Goal: Task Accomplishment & Management: Use online tool/utility

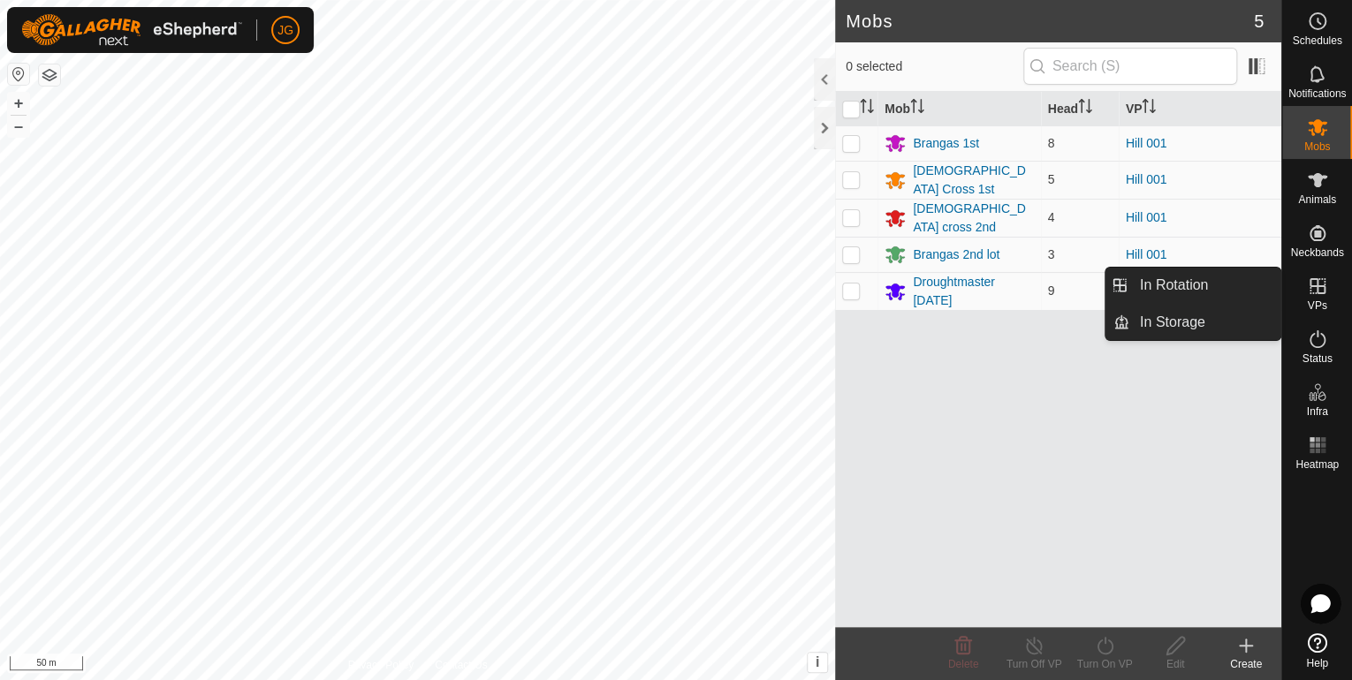
click at [1311, 292] on icon at bounding box center [1317, 286] width 21 height 21
click at [1177, 284] on link "In Rotation" at bounding box center [1204, 285] width 151 height 35
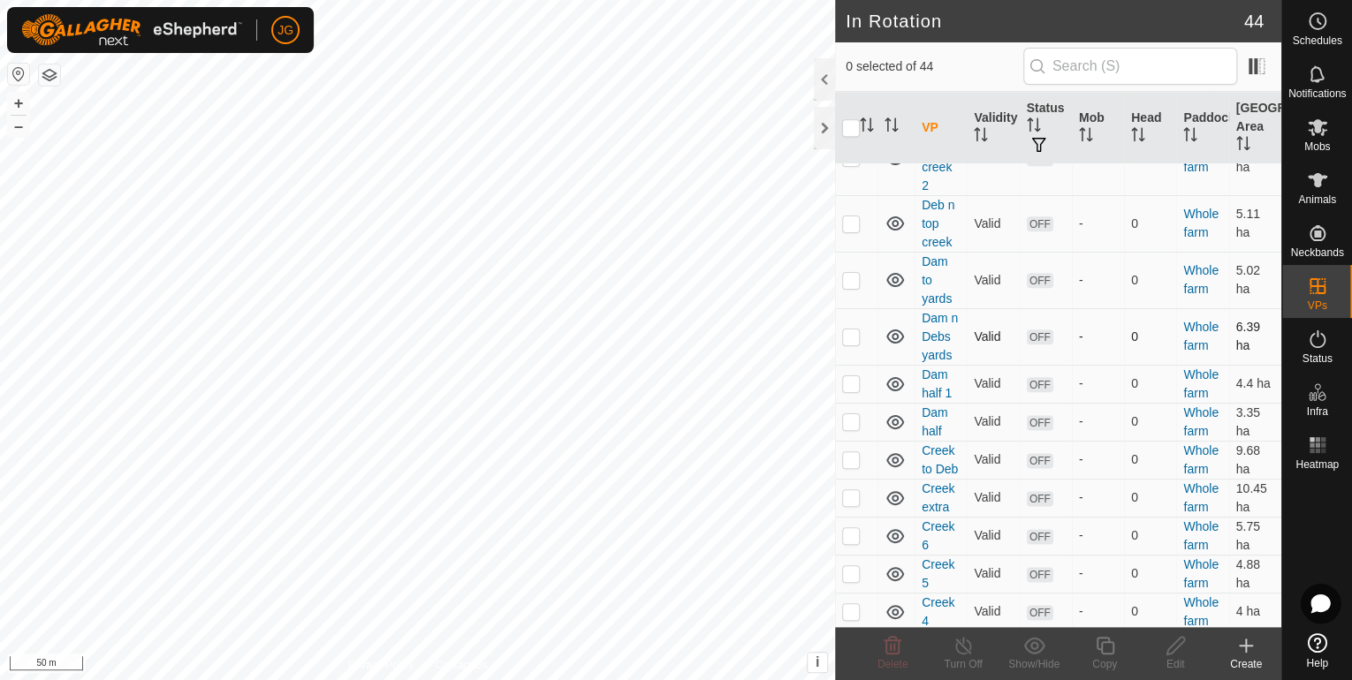
scroll to position [940, 0]
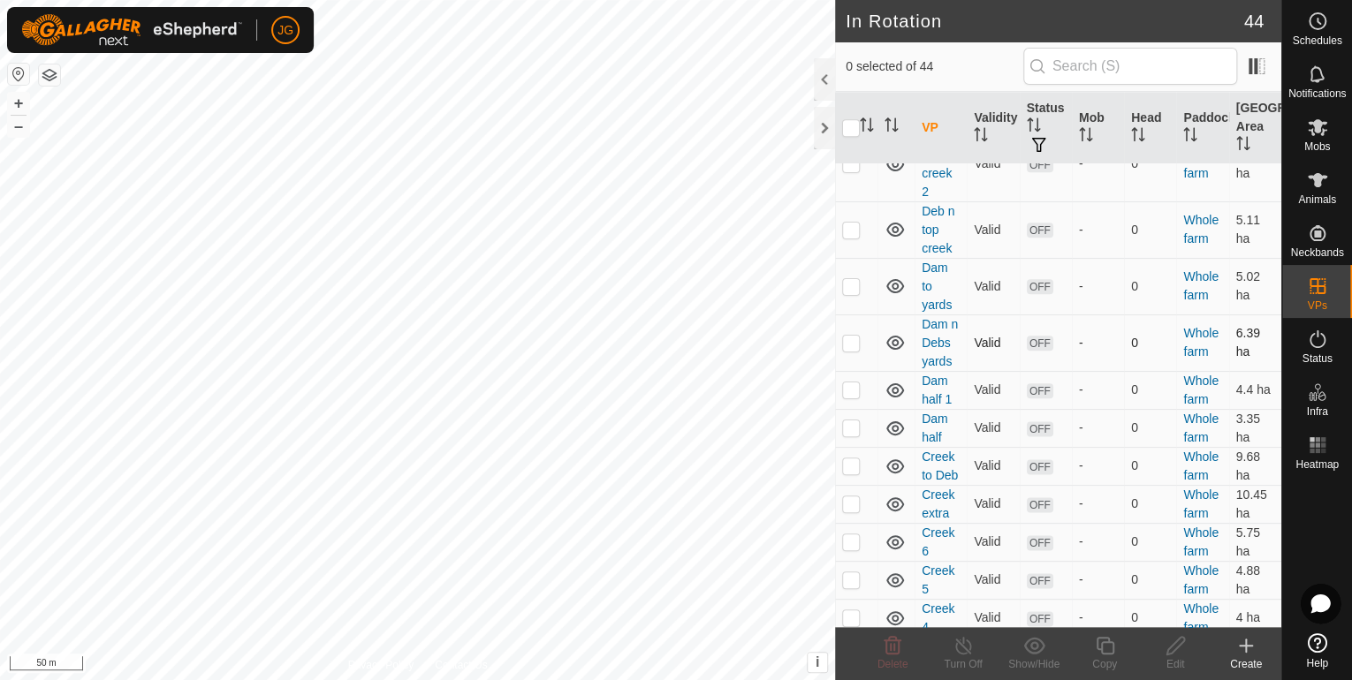
checkbox input "true"
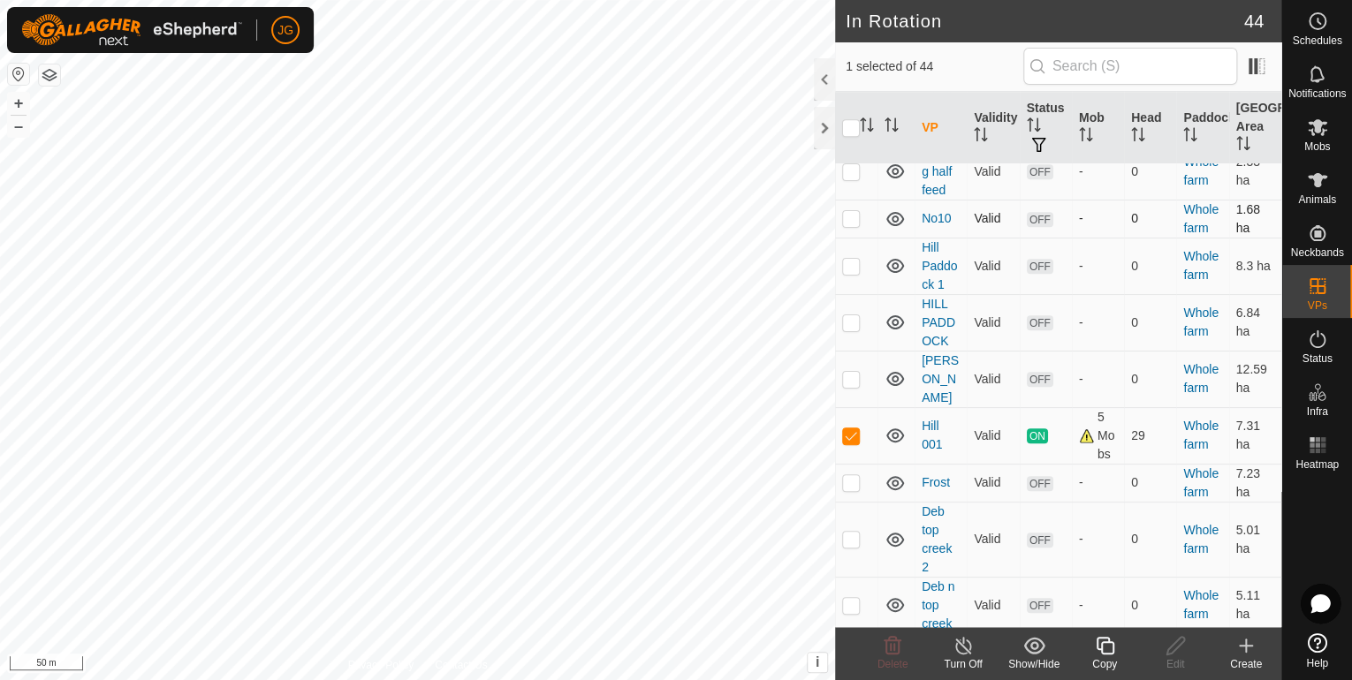
scroll to position [587, 0]
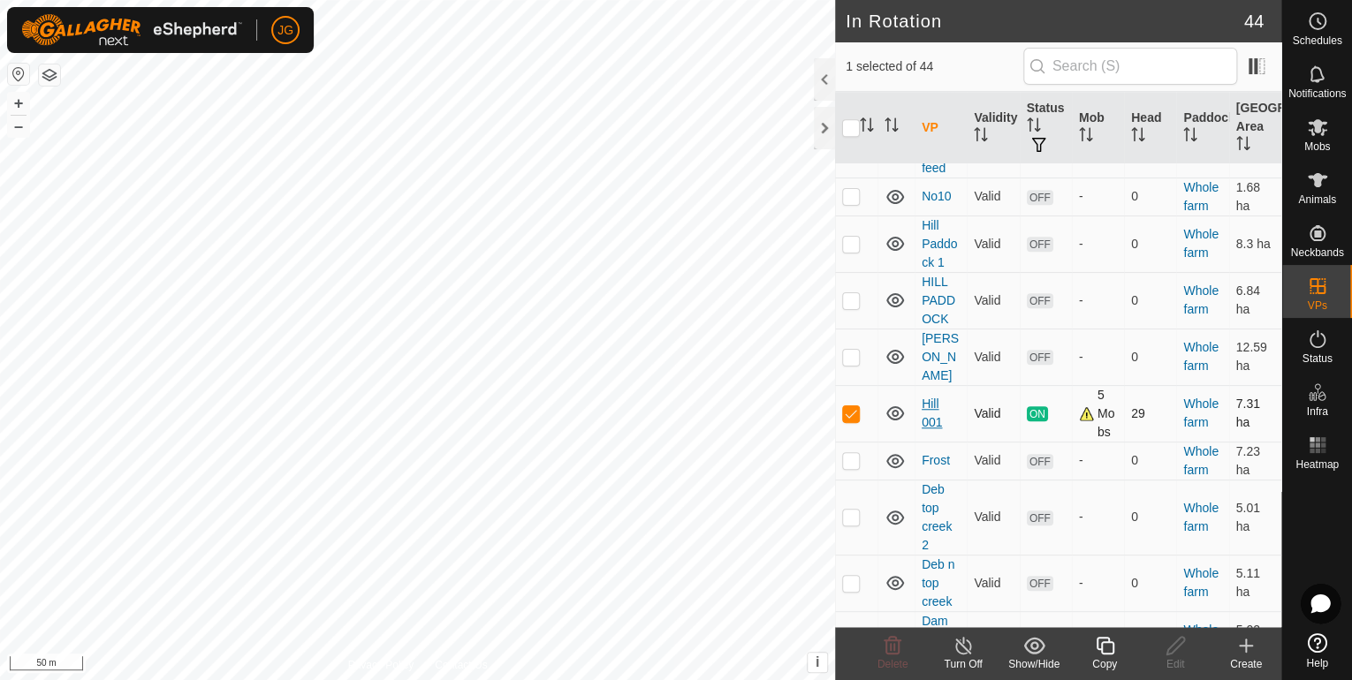
click at [933, 429] on link "Hill 001" at bounding box center [931, 413] width 20 height 33
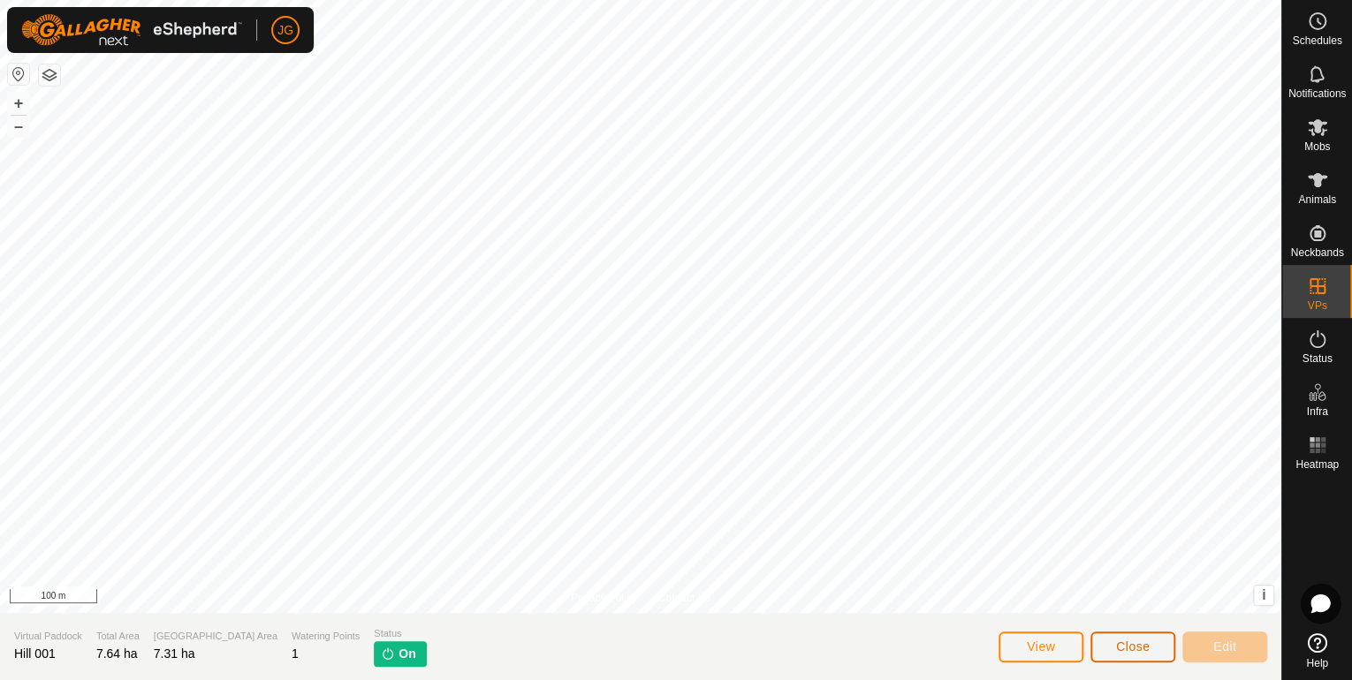
click at [1114, 643] on button "Close" at bounding box center [1132, 647] width 85 height 31
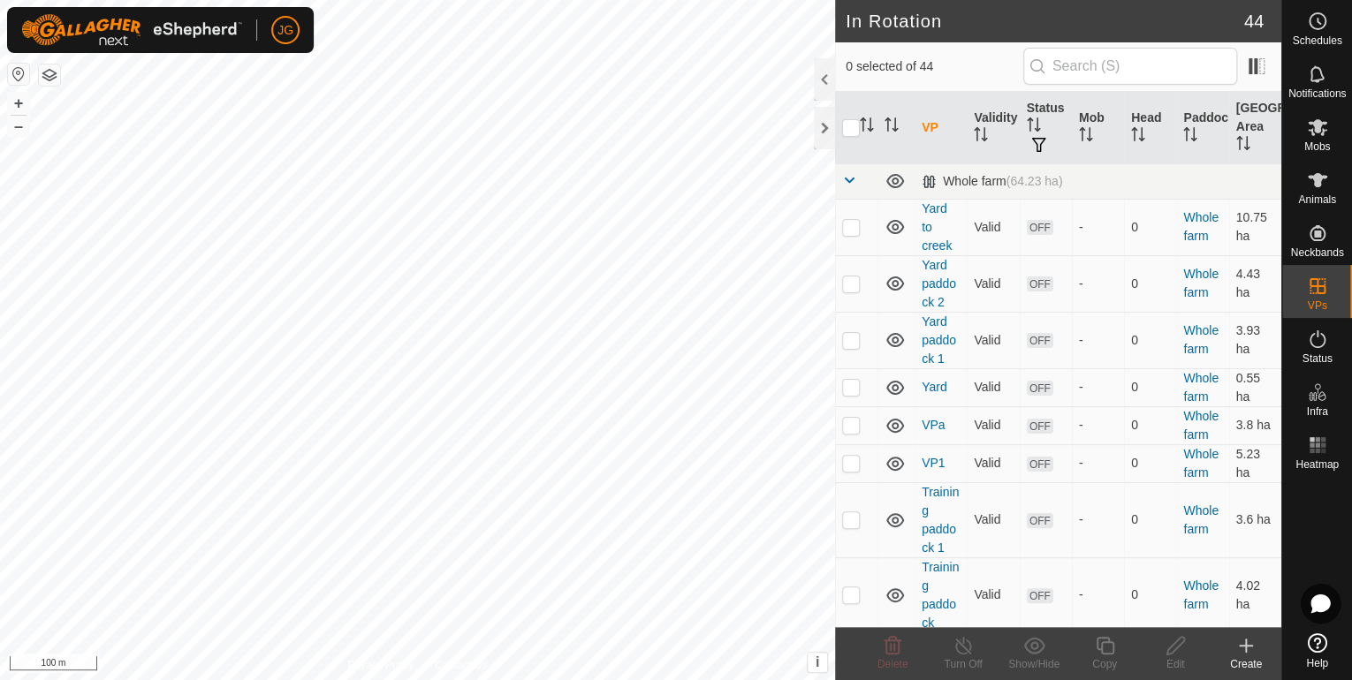
click at [1238, 650] on icon at bounding box center [1245, 645] width 21 height 21
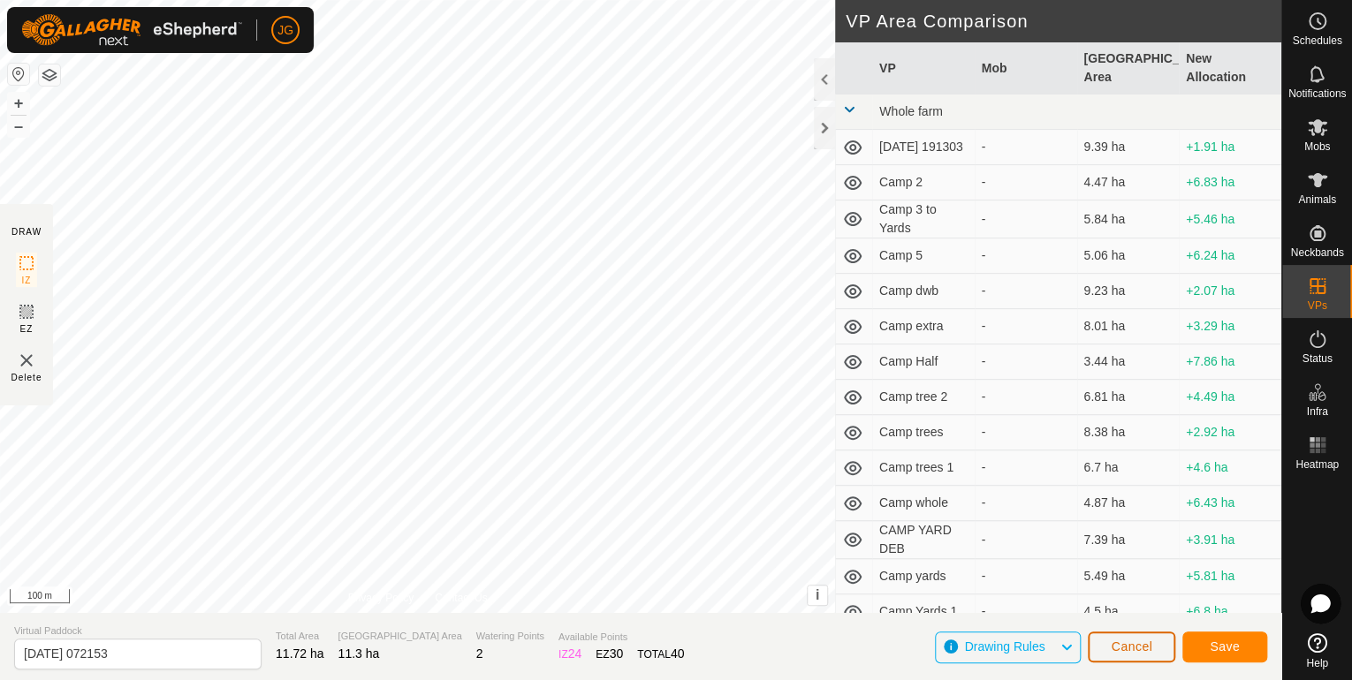
click at [1138, 653] on span "Cancel" at bounding box center [1132, 647] width 42 height 14
